Goal: Find specific page/section: Find specific page/section

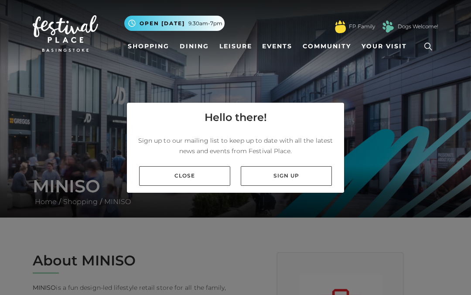
click at [198, 173] on link "Close" at bounding box center [184, 176] width 91 height 20
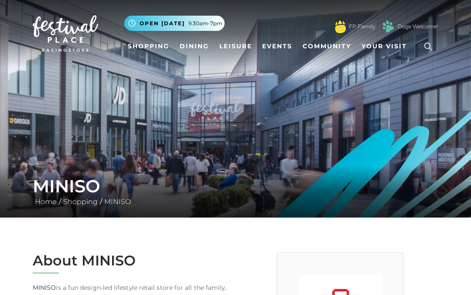
click at [424, 46] on icon at bounding box center [427, 46] width 13 height 13
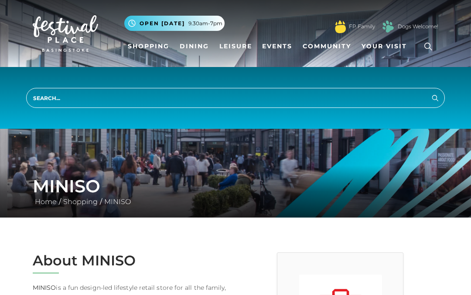
click at [305, 97] on input "search" at bounding box center [235, 98] width 418 height 20
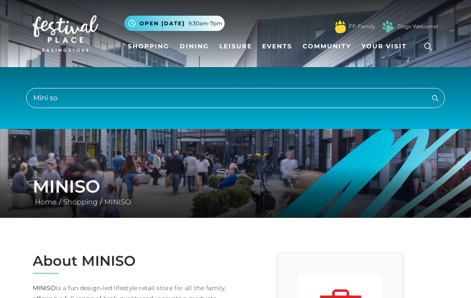
type input "Mini so"
click at [435, 98] on button "Search" at bounding box center [435, 97] width 10 height 11
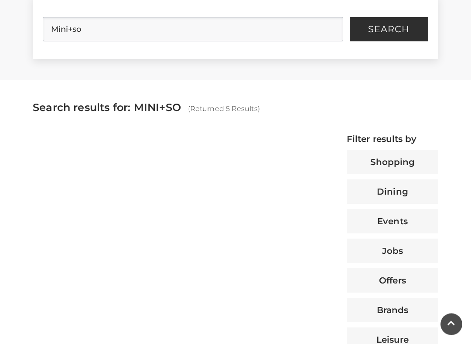
scroll to position [244, 0]
click at [396, 168] on button "Shopping" at bounding box center [391, 162] width 91 height 24
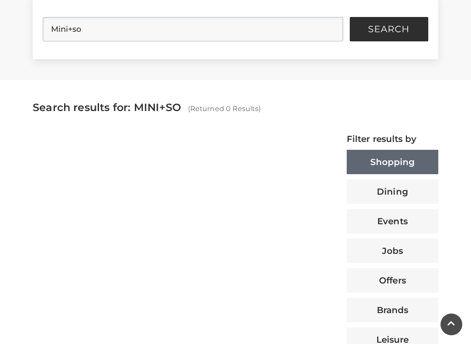
click at [415, 155] on button "Shopping" at bounding box center [391, 162] width 91 height 24
